Goal: Obtain resource: Download file/media

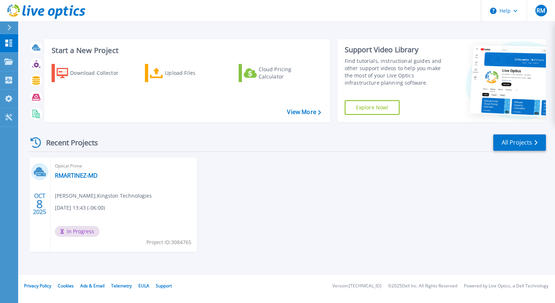
click at [52, 11] on icon at bounding box center [46, 11] width 78 height 15
click at [72, 177] on link "RMARTINEZ-MD" at bounding box center [76, 175] width 43 height 7
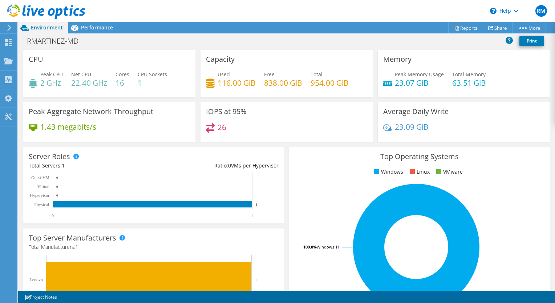
scroll to position [30, 0]
click at [293, 148] on div "Top Operating Systems Windows Linux VMware 100.0% Windows 11" at bounding box center [419, 234] width 261 height 174
click at [96, 31] on div "Performance" at bounding box center [93, 28] width 50 height 12
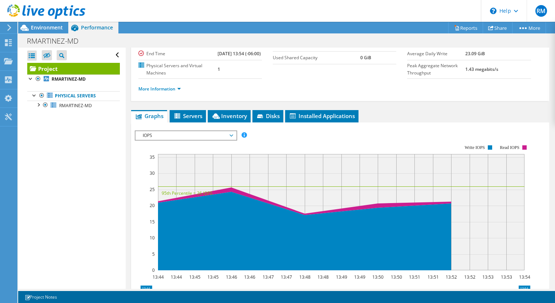
scroll to position [0, 0]
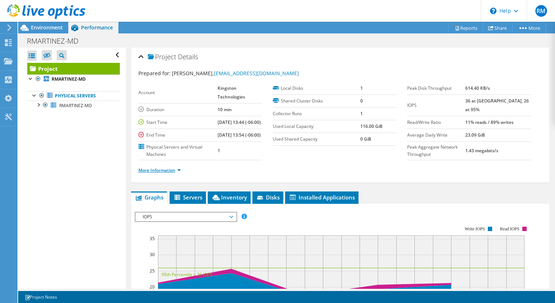
click at [171, 173] on link "More Information" at bounding box center [159, 170] width 42 height 6
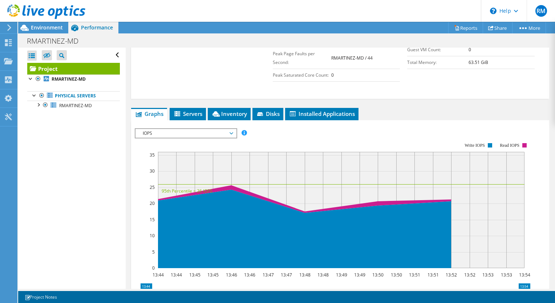
scroll to position [213, 0]
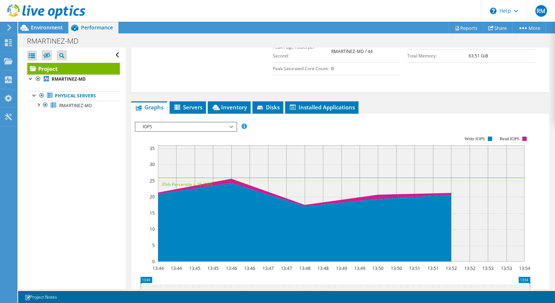
click at [219, 131] on span "IOPS" at bounding box center [185, 126] width 93 height 9
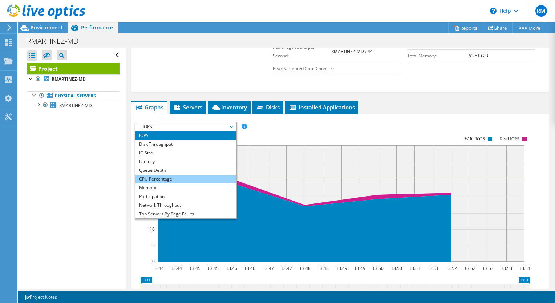
click at [181, 183] on li "CPU Percentage" at bounding box center [185, 179] width 101 height 9
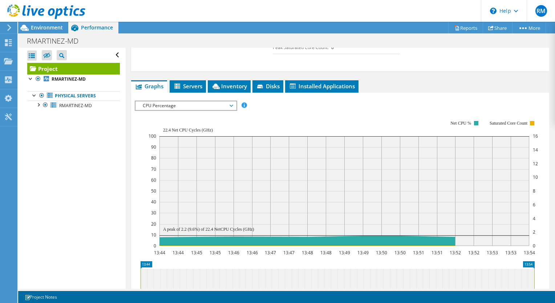
scroll to position [228, 0]
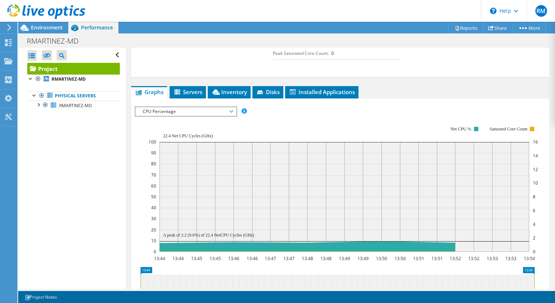
click at [195, 116] on span "CPU Percentage" at bounding box center [185, 111] width 93 height 9
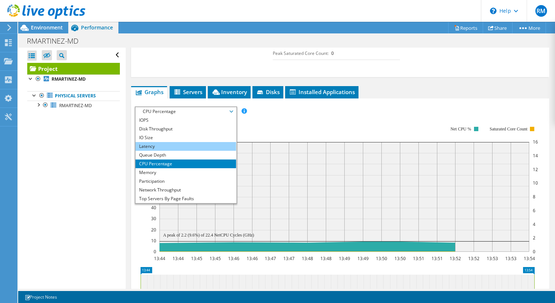
click at [186, 150] on li "Latency" at bounding box center [185, 146] width 101 height 9
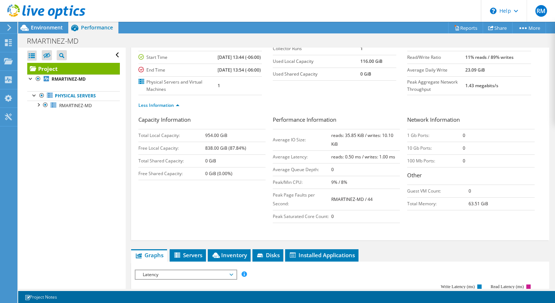
scroll to position [88, 0]
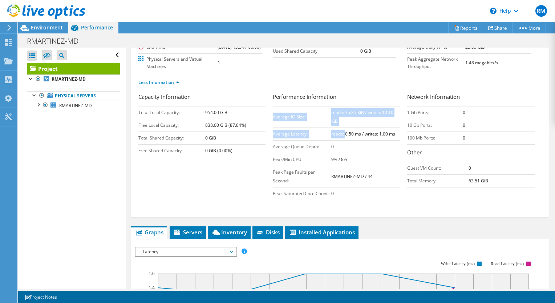
drag, startPoint x: 397, startPoint y: 138, endPoint x: 341, endPoint y: 142, distance: 55.3
click at [341, 142] on div "Performance Information Average IO Size: reads: 35.85 KiB / writes: 10.10 KiB A…" at bounding box center [340, 146] width 134 height 107
click at [341, 137] on b "reads: 0.50 ms / writes: 1.00 ms" at bounding box center [363, 134] width 64 height 6
click at [348, 137] on b "reads: 0.50 ms / writes: 1.00 ms" at bounding box center [363, 134] width 64 height 6
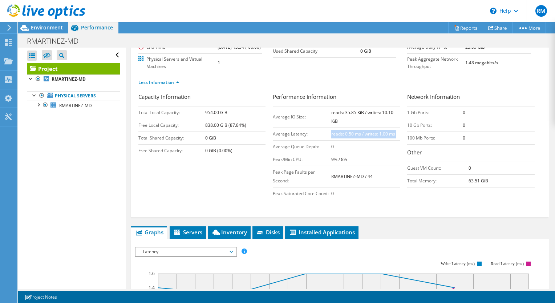
click at [348, 137] on b "reads: 0.50 ms / writes: 1.00 ms" at bounding box center [363, 134] width 64 height 6
drag, startPoint x: 348, startPoint y: 144, endPoint x: 359, endPoint y: 156, distance: 16.5
click at [359, 153] on td "0" at bounding box center [365, 146] width 69 height 13
drag, startPoint x: 376, startPoint y: 142, endPoint x: 393, endPoint y: 141, distance: 16.7
click at [393, 140] on td "reads: 0.50 ms / writes: 1.00 ms" at bounding box center [365, 133] width 69 height 13
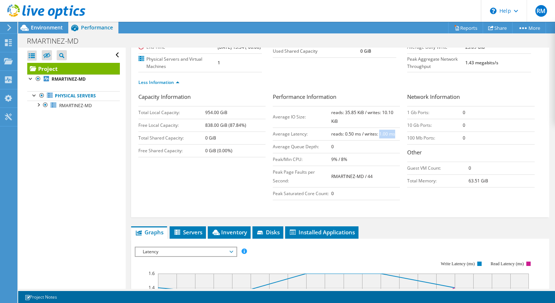
drag, startPoint x: 393, startPoint y: 141, endPoint x: 377, endPoint y: 147, distance: 16.2
click at [377, 140] on td "reads: 0.50 ms / writes: 1.00 ms" at bounding box center [365, 133] width 69 height 13
click at [380, 140] on td "reads: 0.50 ms / writes: 1.00 ms" at bounding box center [365, 133] width 69 height 13
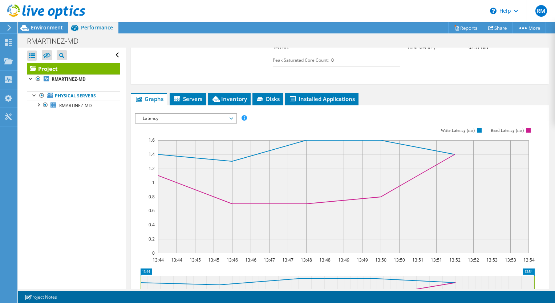
scroll to position [206, 0]
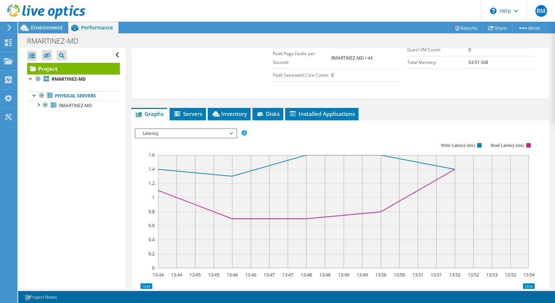
click at [209, 146] on rect at bounding box center [335, 204] width 400 height 145
click at [302, 146] on rect at bounding box center [335, 204] width 400 height 145
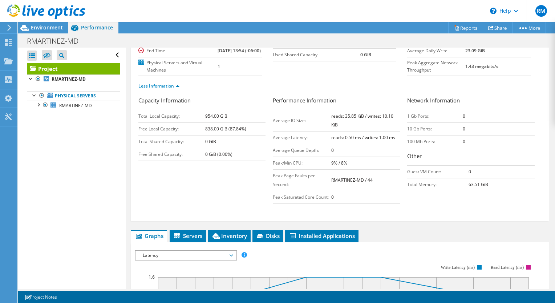
scroll to position [0, 0]
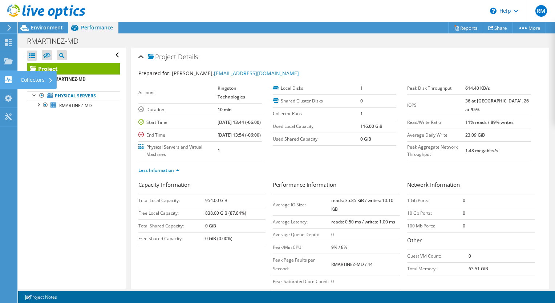
click at [8, 80] on use at bounding box center [8, 79] width 7 height 7
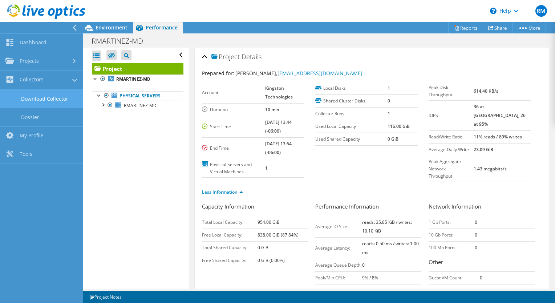
click at [42, 95] on link "Download Collector" at bounding box center [41, 98] width 83 height 19
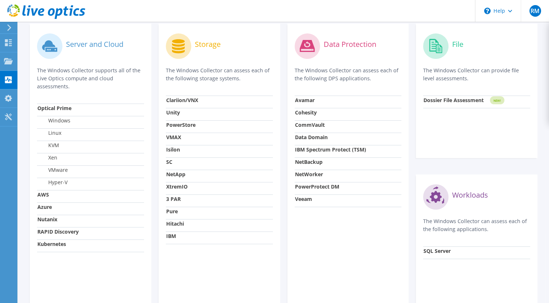
scroll to position [224, 0]
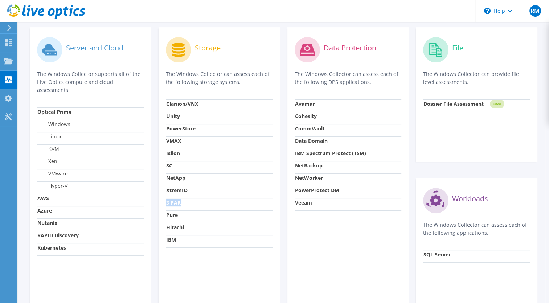
drag, startPoint x: 181, startPoint y: 205, endPoint x: 165, endPoint y: 205, distance: 16.0
click at [166, 205] on td "3 PAR" at bounding box center [219, 204] width 107 height 12
click at [167, 205] on strong "3 PAR" at bounding box center [173, 202] width 15 height 7
drag, startPoint x: 53, startPoint y: 214, endPoint x: 37, endPoint y: 211, distance: 15.9
click at [37, 211] on td "Azure" at bounding box center [90, 212] width 107 height 12
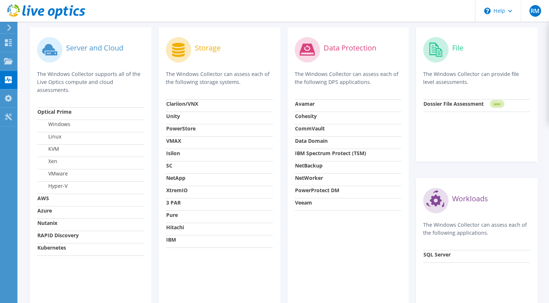
click at [37, 211] on td "Azure" at bounding box center [90, 212] width 107 height 12
click at [41, 197] on strong "AWS" at bounding box center [43, 198] width 12 height 7
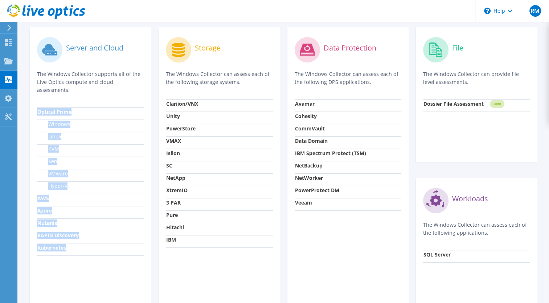
drag, startPoint x: 73, startPoint y: 250, endPoint x: 35, endPoint y: 252, distance: 37.4
click at [35, 252] on div "Server and Cloud The Windows Collector supports all of the Live Optics compute …" at bounding box center [91, 169] width 122 height 285
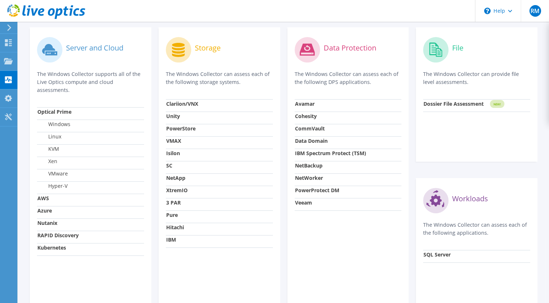
drag, startPoint x: 35, startPoint y: 252, endPoint x: 77, endPoint y: 253, distance: 41.4
click at [77, 253] on td "Kubernetes" at bounding box center [90, 249] width 107 height 12
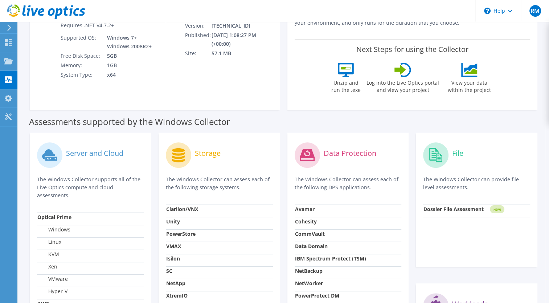
scroll to position [0, 0]
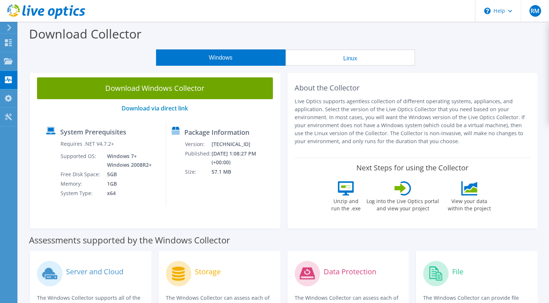
click at [332, 66] on section "Download Collector Windows Linux Download Windows Collector Download via direct…" at bounding box center [283, 297] width 531 height 551
click at [347, 60] on button "Linux" at bounding box center [351, 57] width 130 height 16
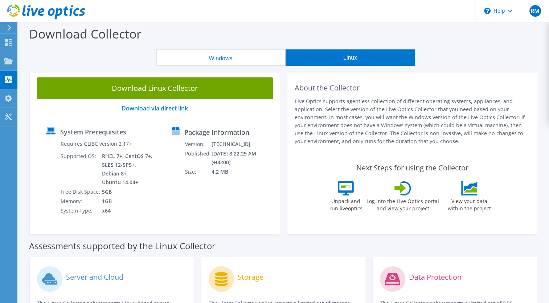
drag, startPoint x: 252, startPoint y: 66, endPoint x: 244, endPoint y: 62, distance: 9.3
click at [244, 62] on section "Download Collector Windows Linux Download Windows Collector Download via direct…" at bounding box center [283, 226] width 531 height 409
click at [244, 62] on button "Windows" at bounding box center [221, 57] width 130 height 16
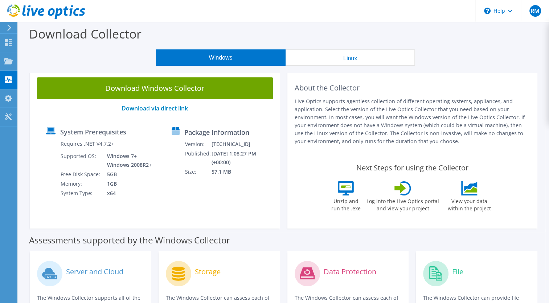
click at [161, 56] on button "Windows" at bounding box center [221, 57] width 130 height 16
click at [131, 66] on section "Download Collector Windows Linux Download Windows Collector Download via direct…" at bounding box center [283, 297] width 531 height 551
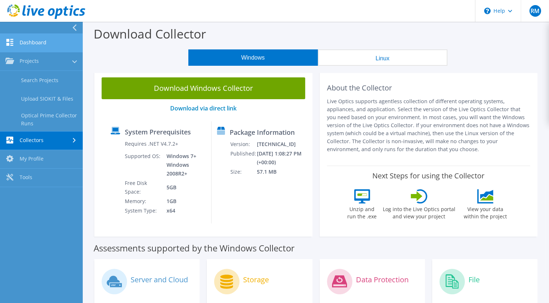
click at [41, 42] on link "Dashboard" at bounding box center [41, 43] width 83 height 19
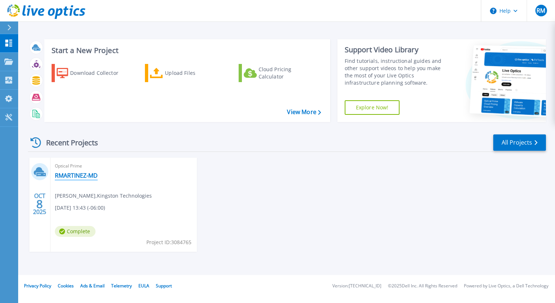
click at [78, 173] on link "RMARTINEZ-MD" at bounding box center [76, 175] width 43 height 7
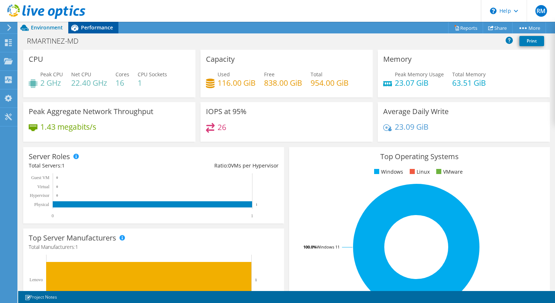
click at [94, 27] on span "Performance" at bounding box center [97, 27] width 32 height 7
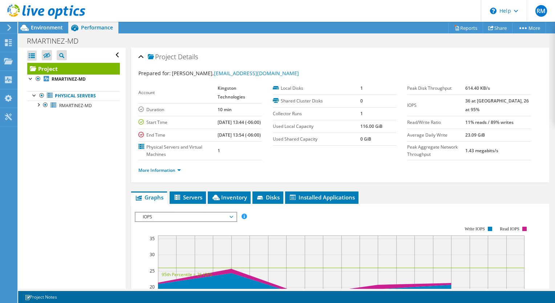
click at [185, 221] on span "IOPS" at bounding box center [185, 216] width 93 height 9
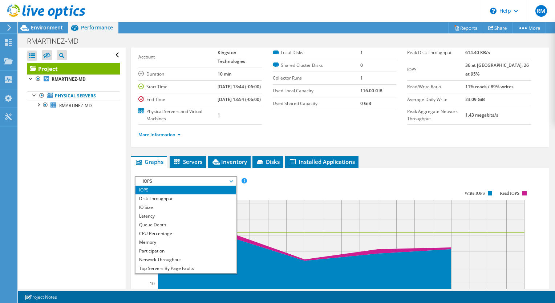
scroll to position [36, 0]
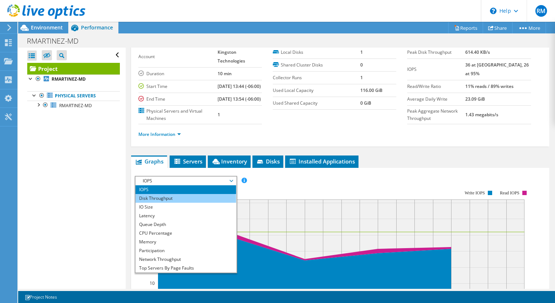
click at [170, 202] on li "Disk Throughput" at bounding box center [185, 198] width 101 height 9
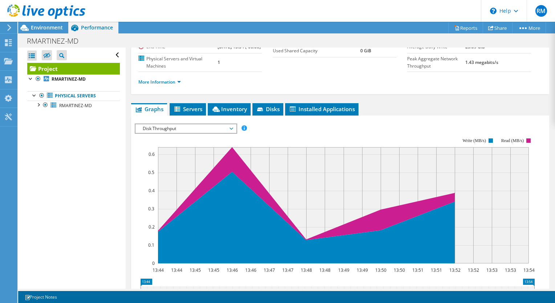
scroll to position [87, 0]
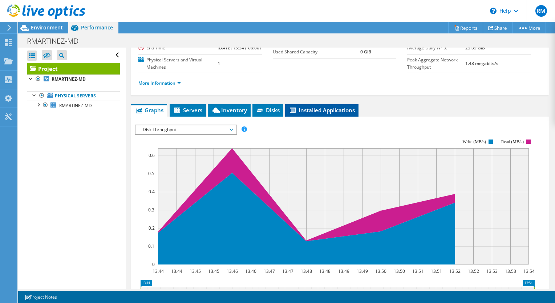
click at [311, 114] on span "Installed Applications" at bounding box center [322, 109] width 66 height 7
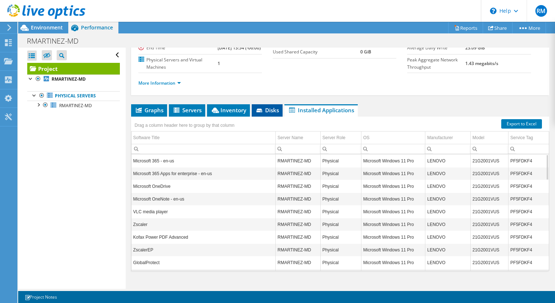
click at [262, 113] on icon at bounding box center [259, 111] width 7 height 5
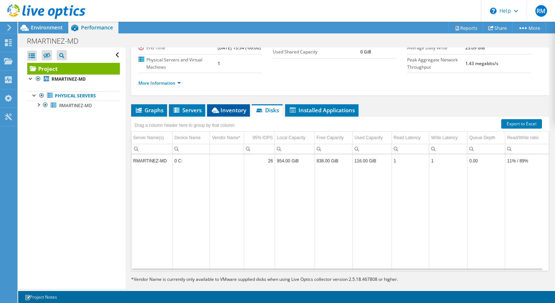
click at [232, 116] on li "Inventory" at bounding box center [228, 110] width 43 height 12
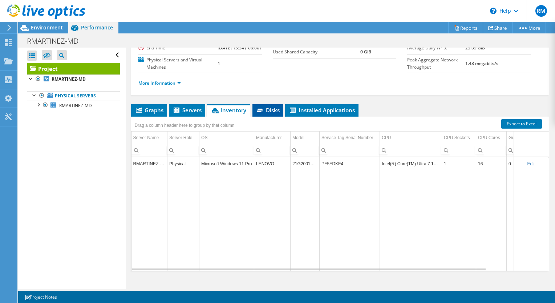
click at [269, 114] on span "Disks" at bounding box center [268, 109] width 24 height 7
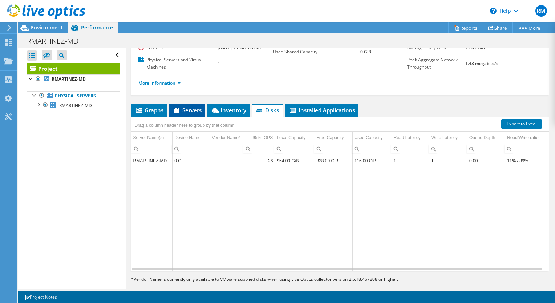
click at [190, 114] on span "Servers" at bounding box center [186, 109] width 29 height 7
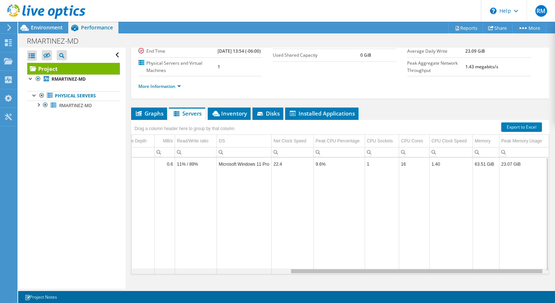
scroll to position [0, 258]
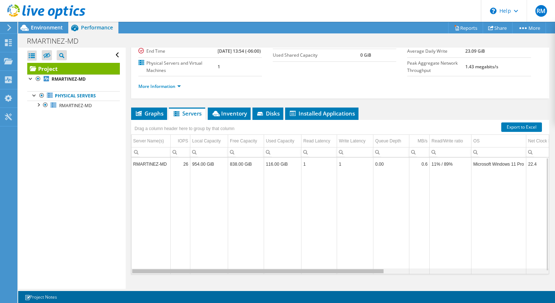
drag, startPoint x: 310, startPoint y: 279, endPoint x: 277, endPoint y: 255, distance: 40.9
click at [277, 255] on body "RM End User [PERSON_NAME] [EMAIL_ADDRESS][DOMAIN_NAME] Kingston Technologies My…" at bounding box center [277, 151] width 555 height 303
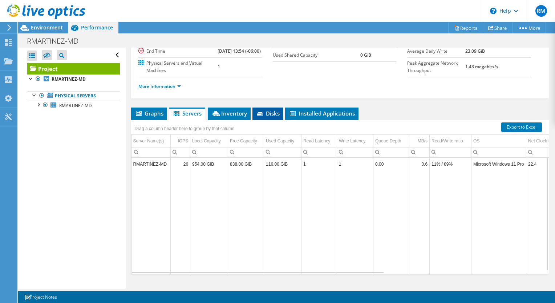
click at [273, 115] on li "Disks" at bounding box center [267, 113] width 31 height 12
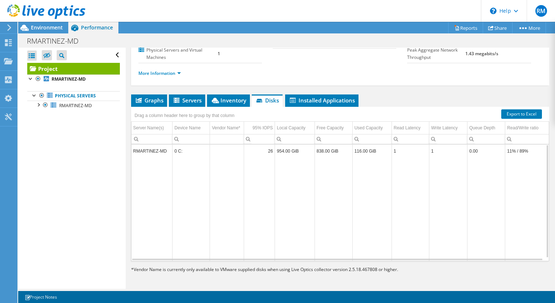
scroll to position [3, 0]
